Goal: Task Accomplishment & Management: Manage account settings

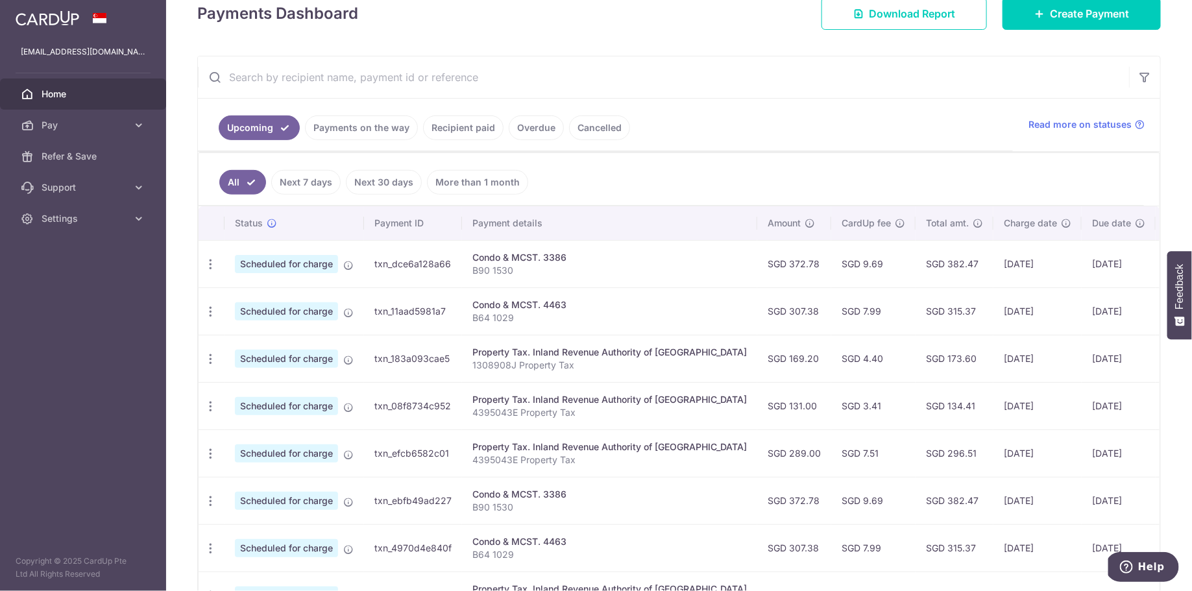
scroll to position [284, 0]
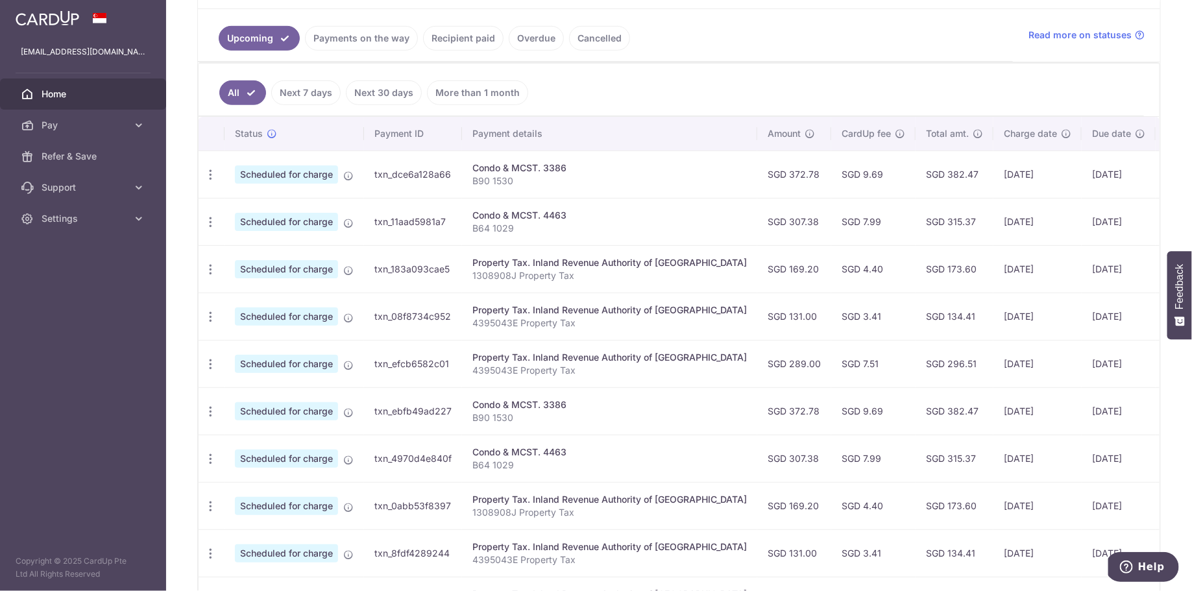
drag, startPoint x: 985, startPoint y: 361, endPoint x: 962, endPoint y: 190, distance: 173.6
click at [962, 190] on tbody "Update payment Cancel payment Scheduled for charge txn_dce6a128a66 Condo & MCST…" at bounding box center [727, 388] width 1056 height 474
click at [636, 209] on div "Condo & MCST. 4463" at bounding box center [609, 215] width 275 height 13
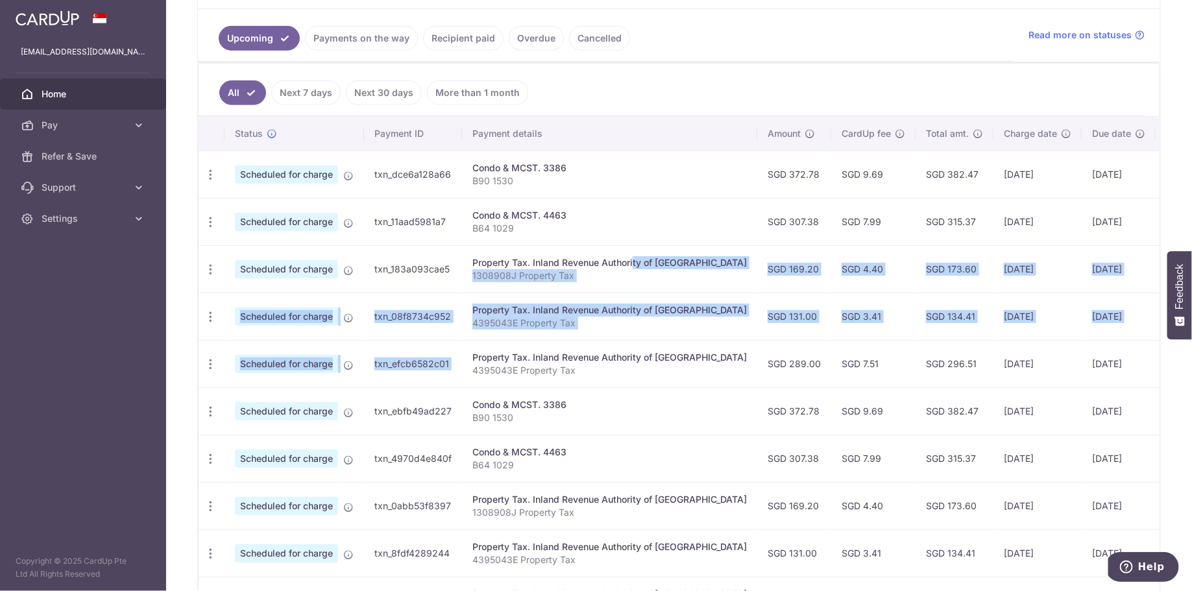
drag, startPoint x: 596, startPoint y: 260, endPoint x: 609, endPoint y: 343, distance: 83.5
click at [609, 343] on tbody "Update payment Cancel payment Scheduled for charge txn_dce6a128a66 Condo & MCST…" at bounding box center [727, 388] width 1056 height 474
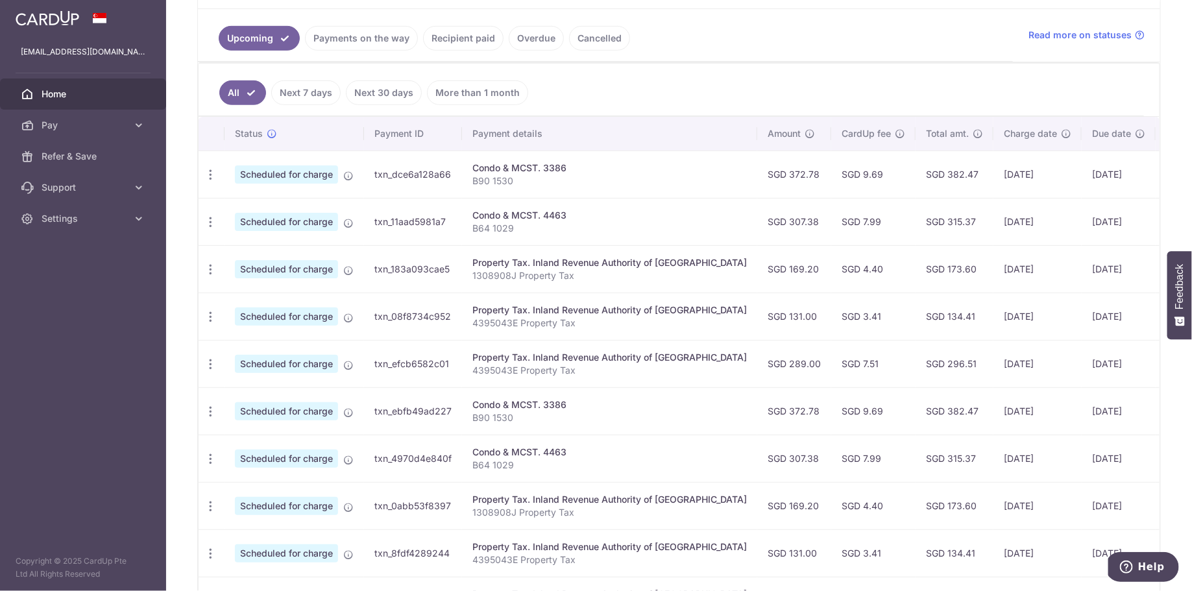
click at [916, 358] on td "SGD 296.51" at bounding box center [955, 363] width 78 height 47
click at [916, 360] on td "SGD 296.51" at bounding box center [955, 363] width 78 height 47
click at [916, 221] on td "SGD 315.37" at bounding box center [955, 221] width 78 height 47
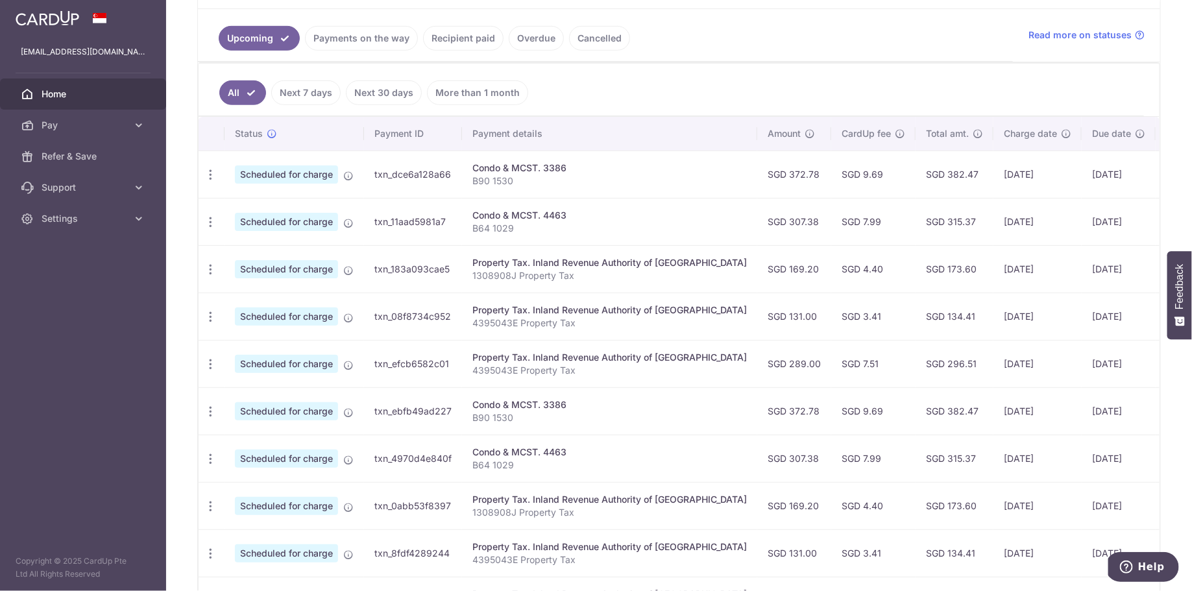
click at [916, 221] on td "SGD 315.37" at bounding box center [955, 221] width 78 height 47
copy td "315.37"
click at [916, 173] on td "SGD 382.47" at bounding box center [955, 174] width 78 height 47
copy td "382.47"
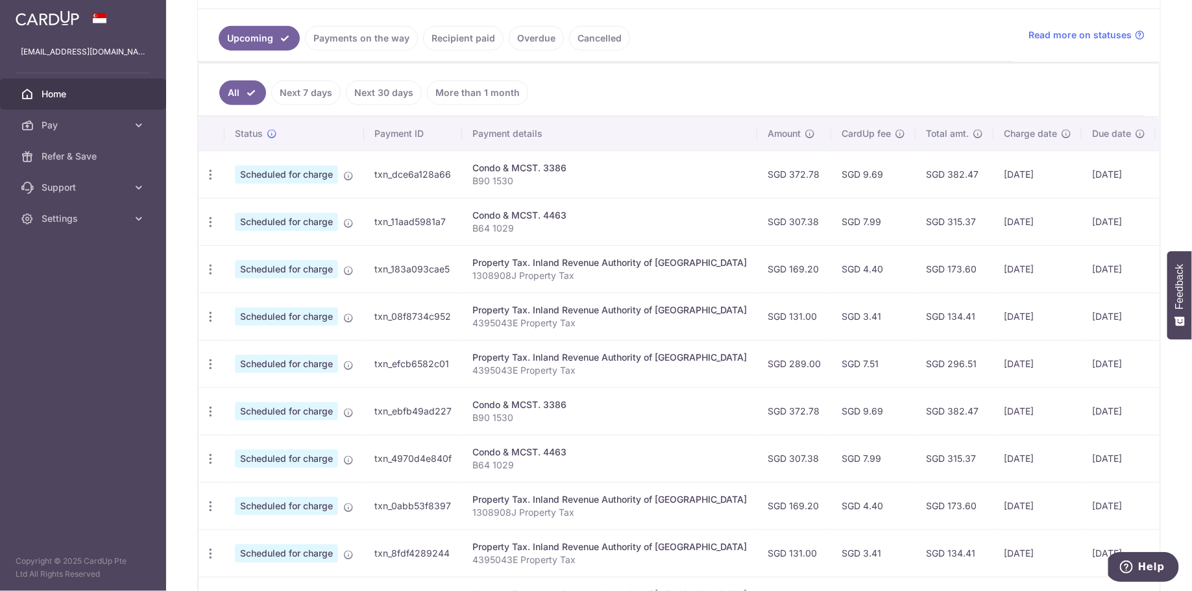
click at [916, 265] on td "SGD 173.60" at bounding box center [955, 268] width 78 height 47
copy td "173.60"
click at [916, 312] on td "SGD 134.41" at bounding box center [955, 316] width 78 height 47
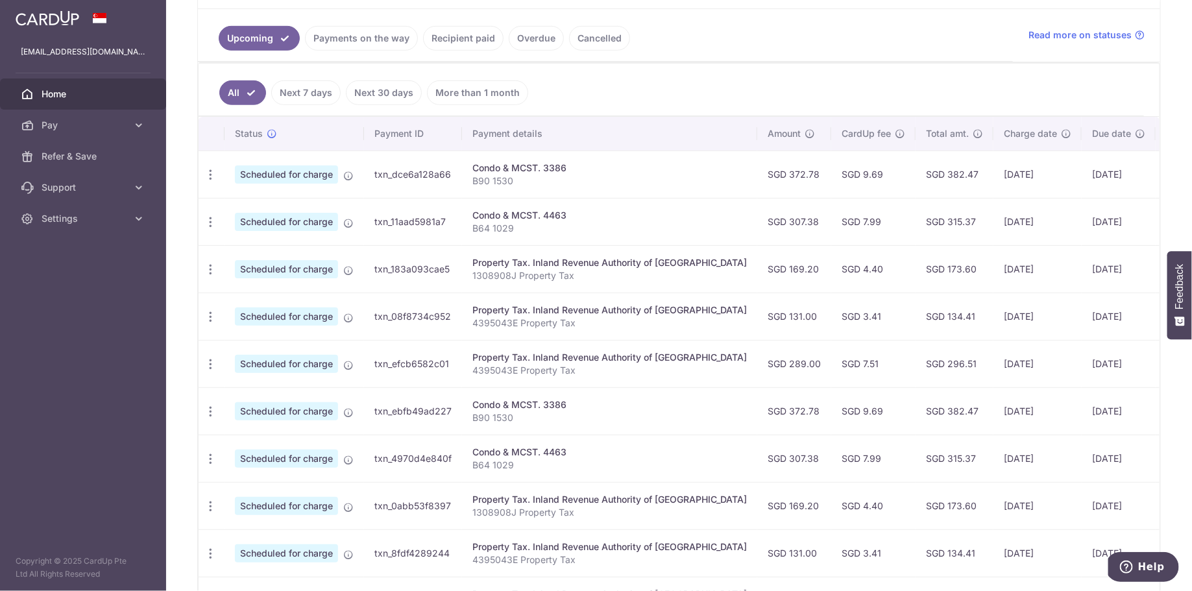
copy td "134.41"
click at [916, 356] on td "SGD 296.51" at bounding box center [955, 363] width 78 height 47
